Goal: Task Accomplishment & Management: Use online tool/utility

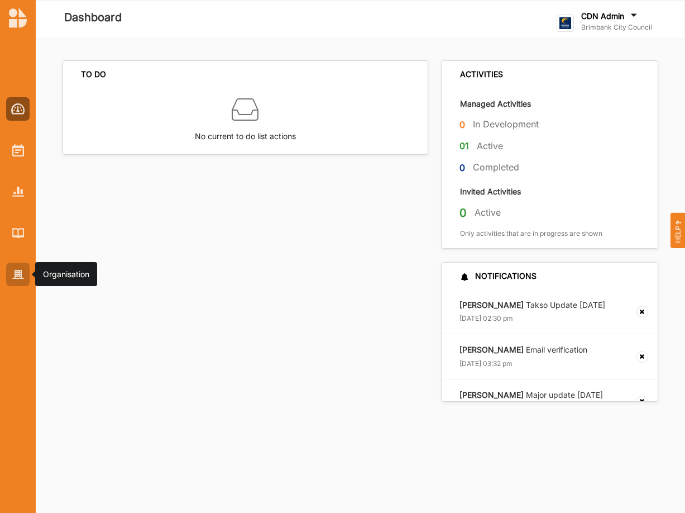
drag, startPoint x: 15, startPoint y: 272, endPoint x: 28, endPoint y: 259, distance: 18.6
click at [17, 270] on img at bounding box center [18, 274] width 12 height 9
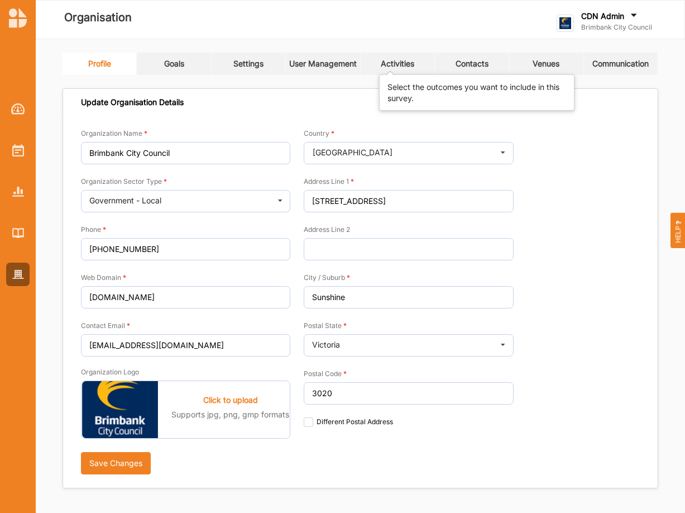
click at [401, 68] on div "Activities" at bounding box center [398, 64] width 34 height 10
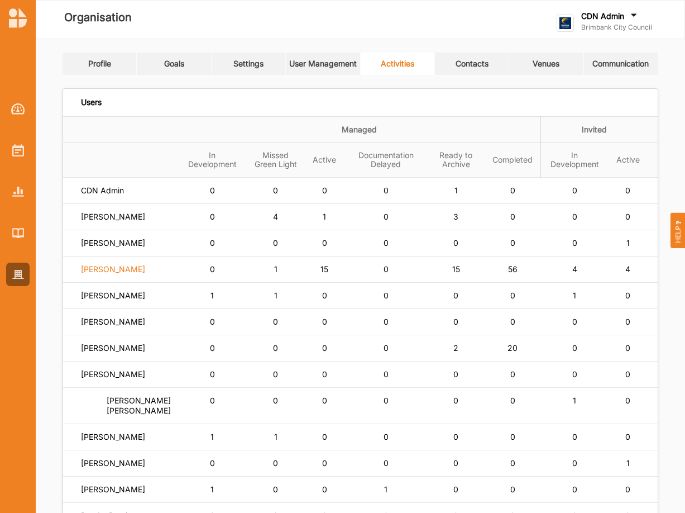
click at [126, 274] on label "Simone Gordon" at bounding box center [113, 269] width 64 height 10
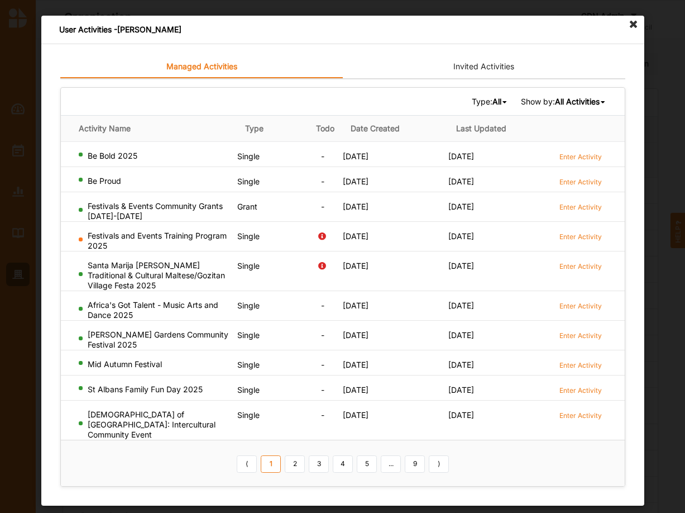
click at [492, 103] on b "All" at bounding box center [496, 101] width 9 height 9
click at [451, 159] on b "Grant" at bounding box center [461, 158] width 20 height 9
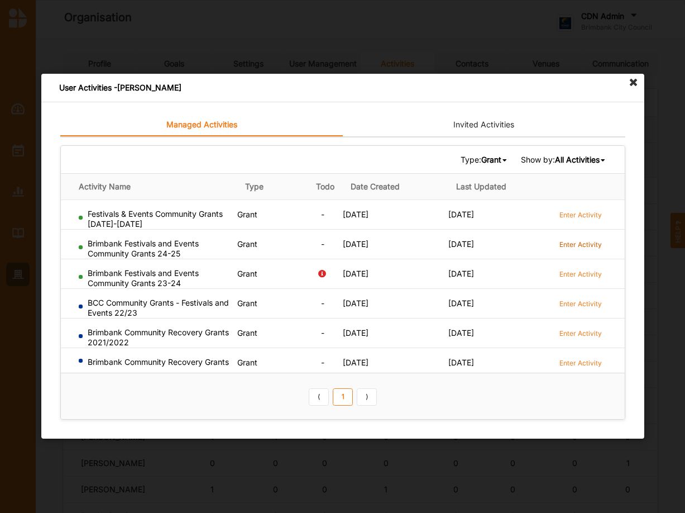
click at [594, 245] on label "Enter Activity" at bounding box center [580, 244] width 42 height 9
click at [584, 273] on label "Enter Activity" at bounding box center [580, 273] width 42 height 9
click at [588, 302] on label "Enter Activity" at bounding box center [580, 303] width 42 height 9
click at [581, 274] on label "Enter Activity" at bounding box center [580, 273] width 42 height 9
click at [634, 83] on icon at bounding box center [634, 83] width 18 height 18
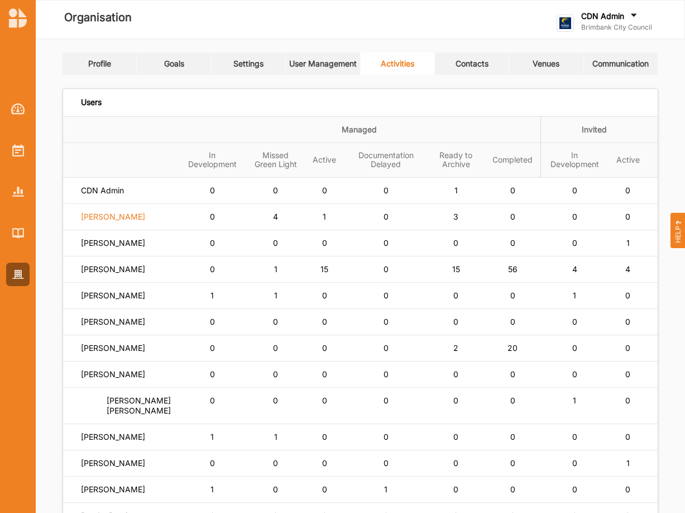
click at [127, 220] on label "Siena Balakrishnan" at bounding box center [113, 217] width 64 height 10
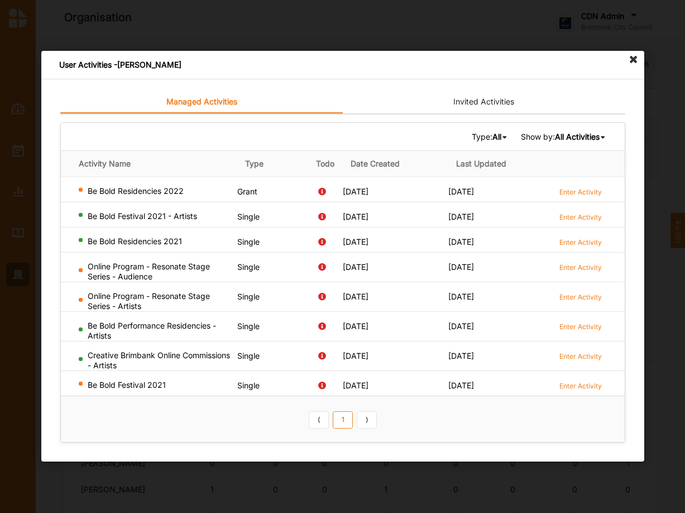
click at [579, 135] on b "All Activities" at bounding box center [577, 136] width 45 height 9
click at [492, 139] on b "All" at bounding box center [496, 136] width 9 height 9
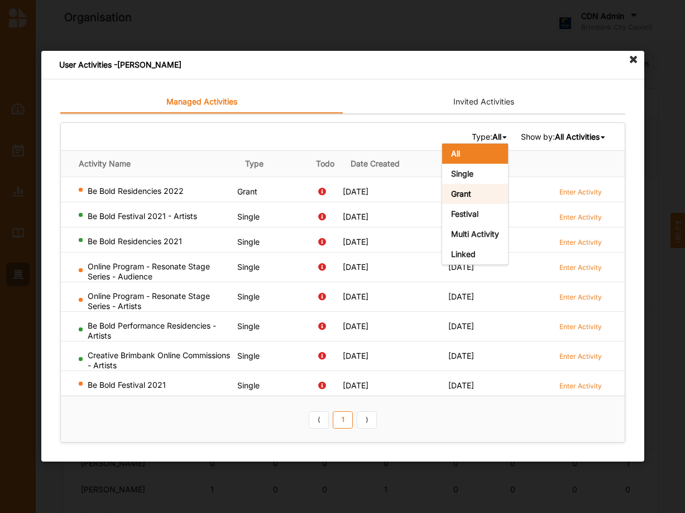
click at [455, 193] on b "Grant" at bounding box center [461, 193] width 20 height 9
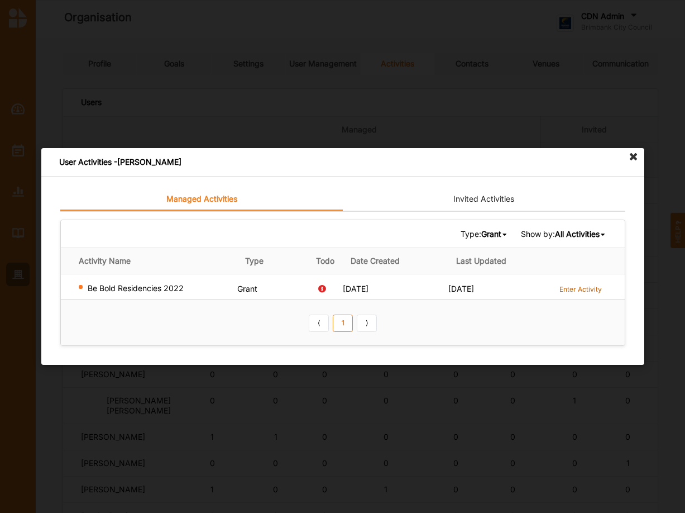
click at [572, 289] on label "Enter Activity" at bounding box center [580, 288] width 42 height 9
click at [636, 155] on icon at bounding box center [634, 157] width 18 height 18
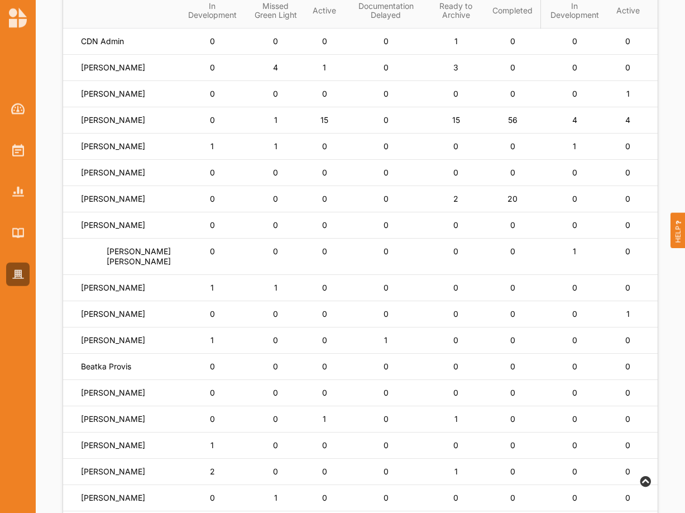
scroll to position [95, 0]
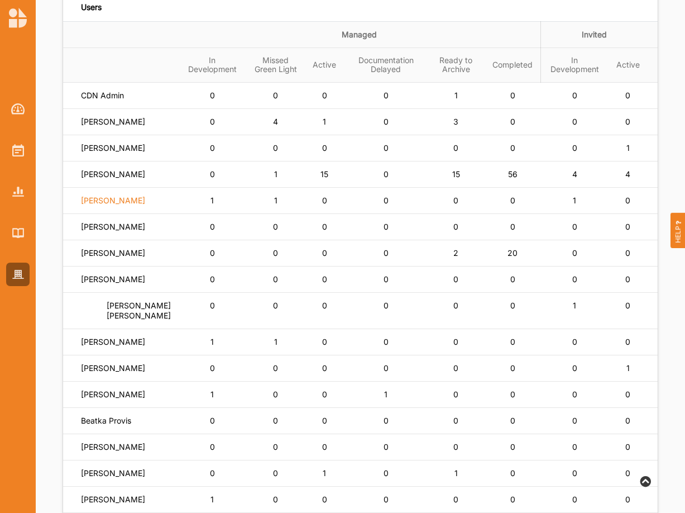
click at [118, 206] on label "Jo Trevathan" at bounding box center [113, 201] width 64 height 10
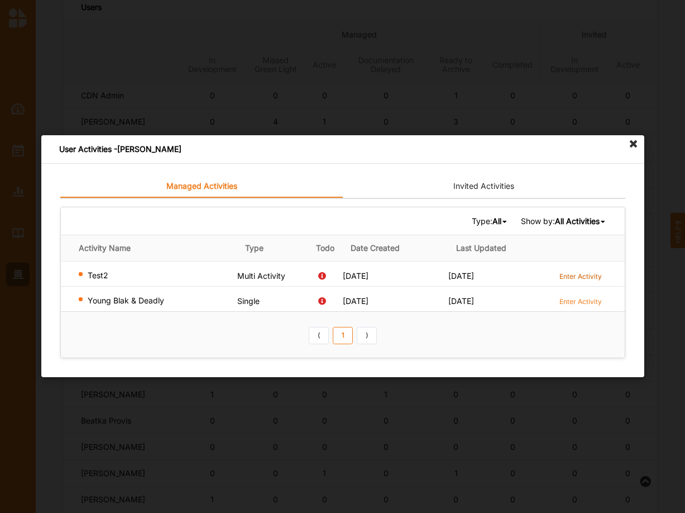
click at [582, 276] on label "Enter Activity" at bounding box center [580, 275] width 42 height 9
click at [633, 141] on icon at bounding box center [634, 144] width 18 height 18
